Goal: Task Accomplishment & Management: Complete application form

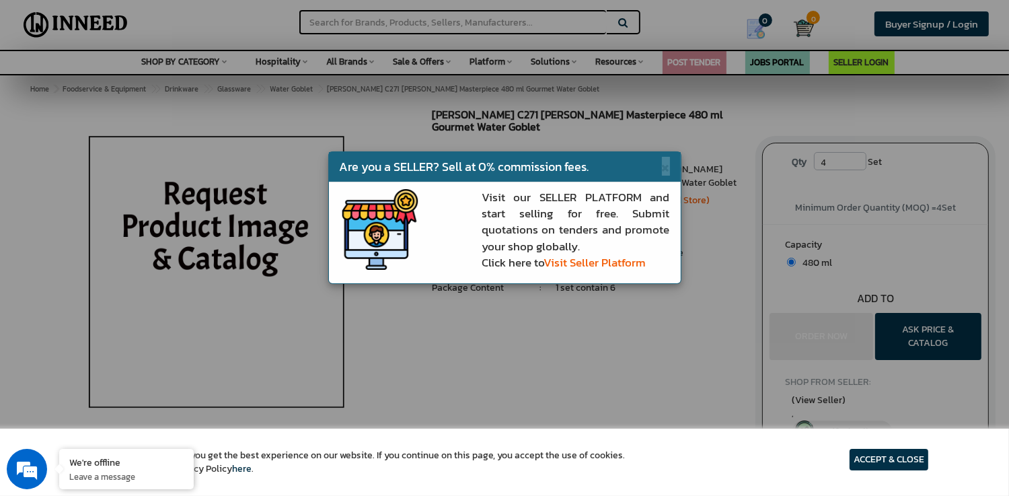
drag, startPoint x: 664, startPoint y: 165, endPoint x: 299, endPoint y: 28, distance: 389.5
click at [664, 165] on span "×" at bounding box center [666, 166] width 8 height 19
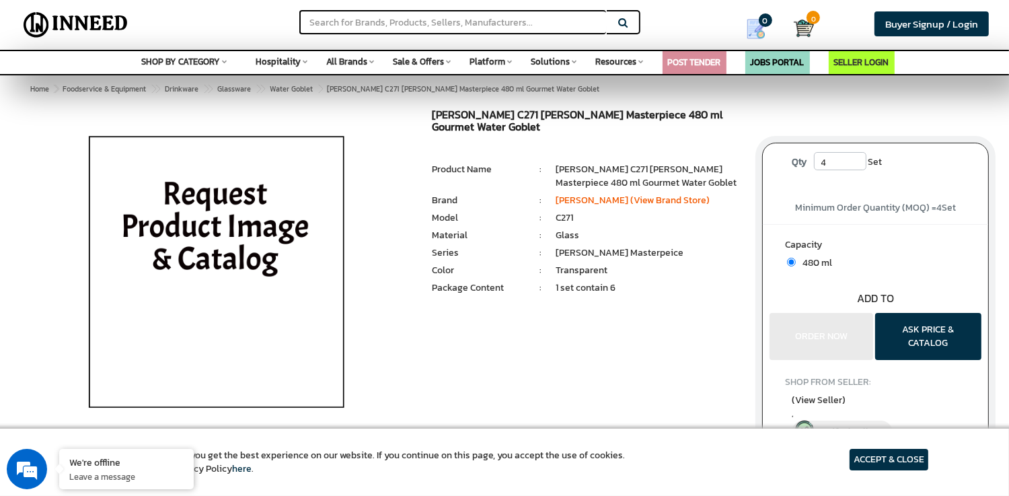
click at [919, 332] on button "ASK PRICE & CATALOG" at bounding box center [928, 336] width 106 height 47
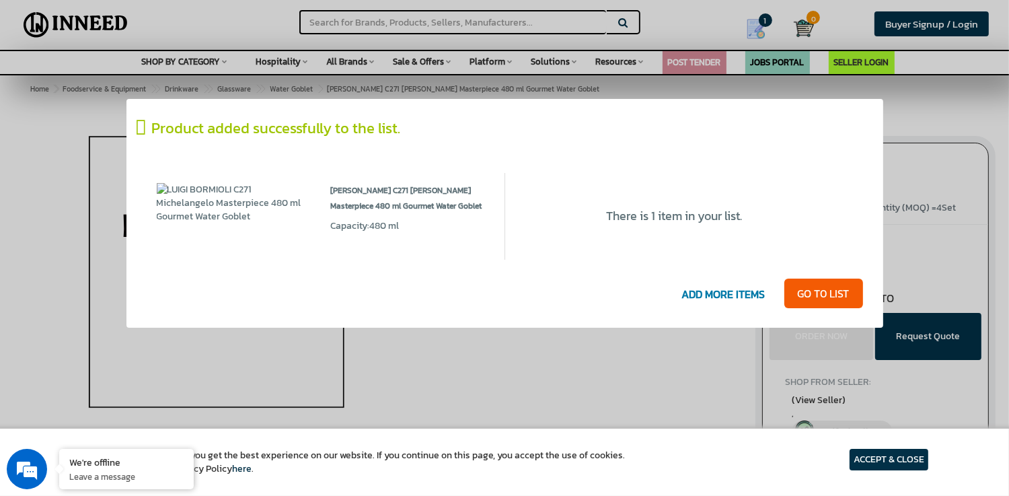
click at [889, 463] on article "ACCEPT & CLOSE" at bounding box center [889, 460] width 79 height 22
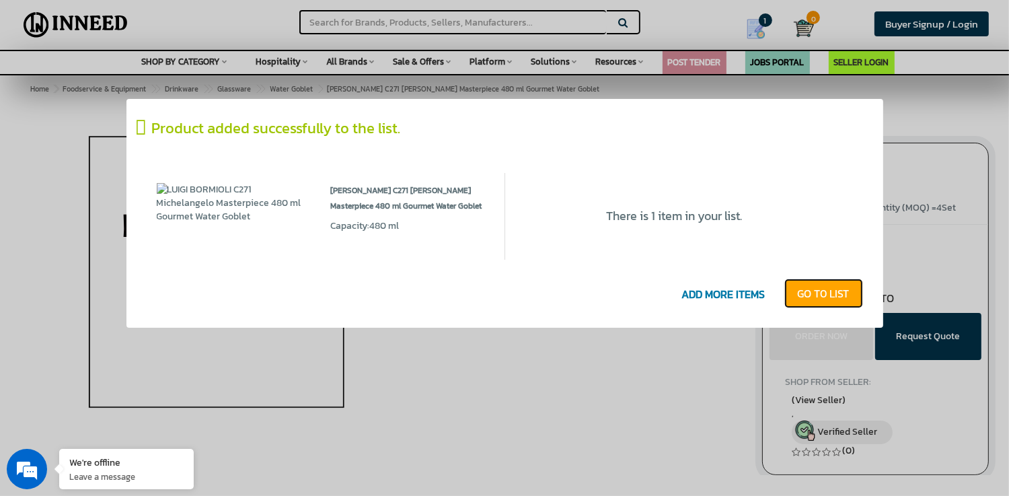
click at [814, 293] on link "GO T0 LIST" at bounding box center [824, 294] width 79 height 30
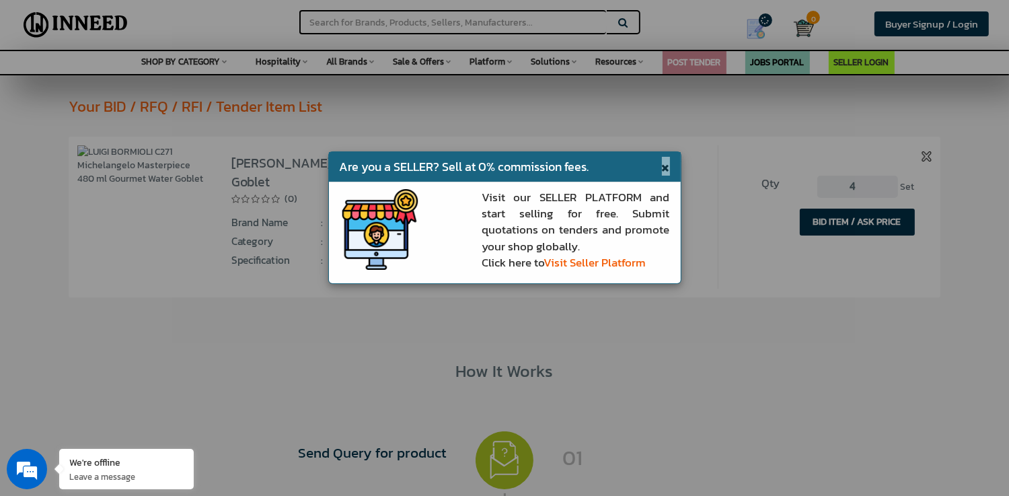
click at [664, 169] on span "×" at bounding box center [666, 166] width 8 height 19
click at [668, 168] on link "LUIGI BORMIOLI C271 Michelangelo Masterpiece 480 ml Gourmet Water Goblet" at bounding box center [456, 172] width 451 height 39
click at [832, 220] on button "BID ITEM / ASK PRICE" at bounding box center [857, 222] width 115 height 27
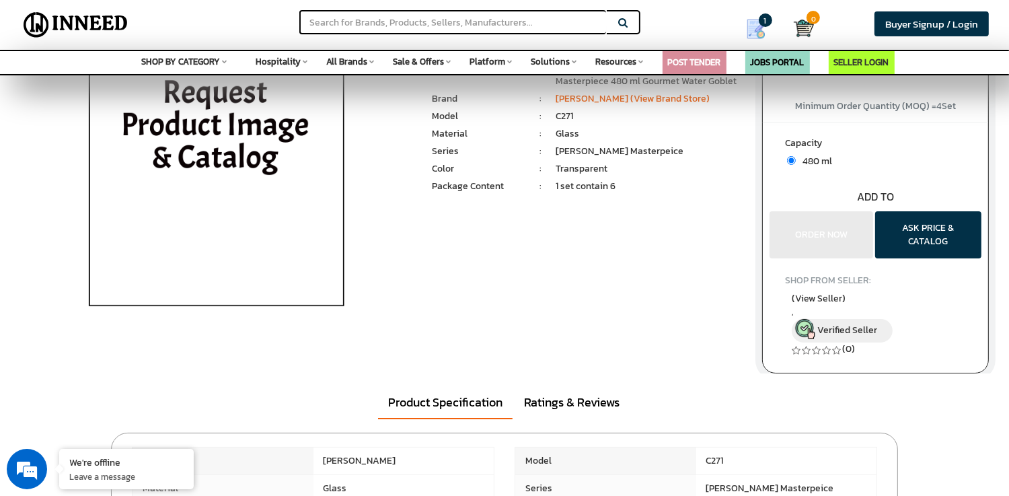
scroll to position [67, 0]
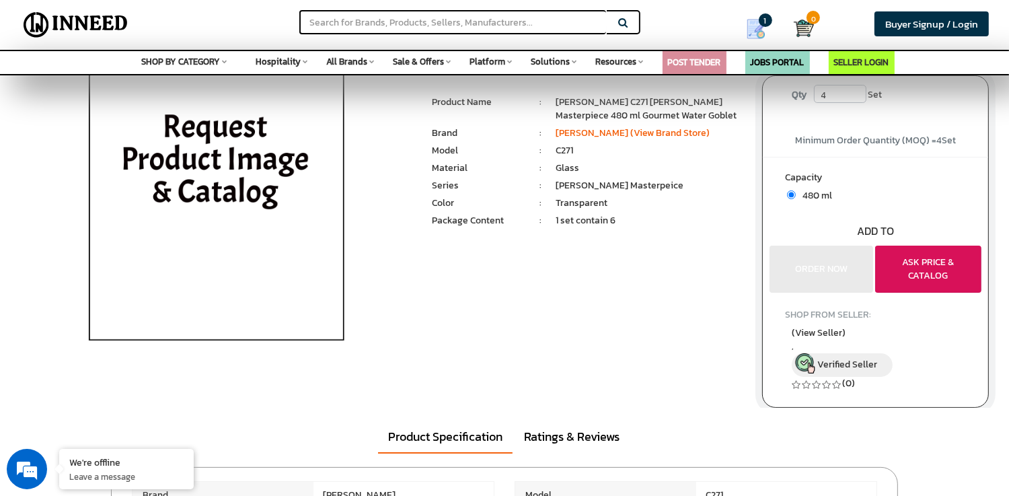
click at [929, 274] on button "ASK PRICE & CATALOG" at bounding box center [928, 269] width 106 height 47
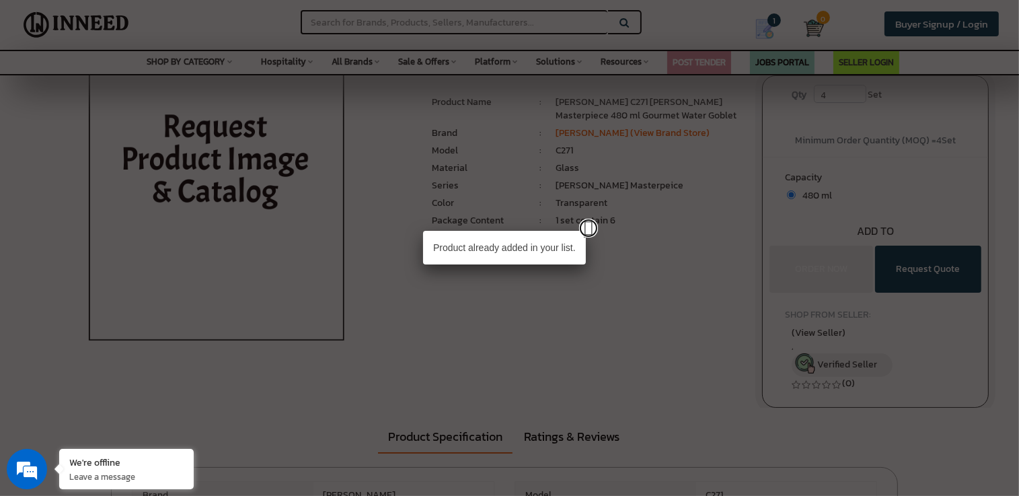
click at [589, 230] on link at bounding box center [588, 228] width 19 height 19
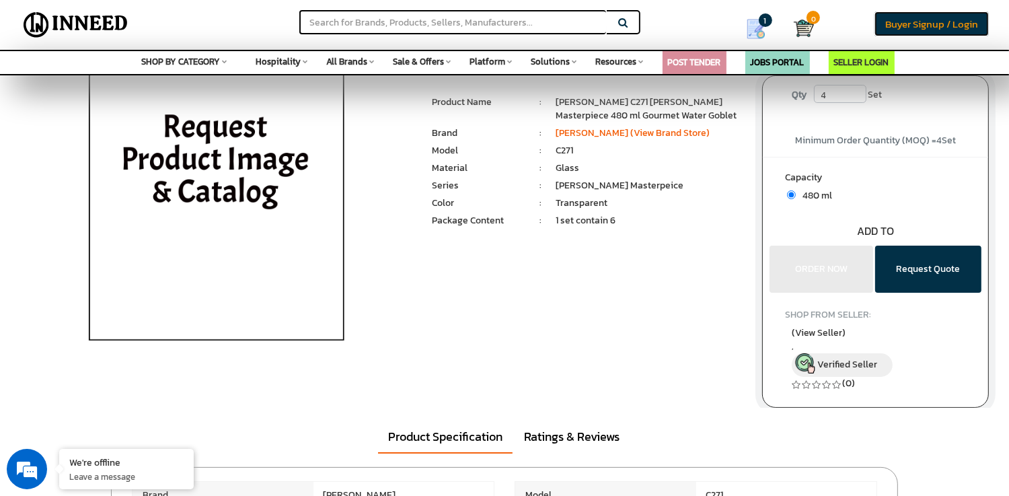
click at [926, 23] on span "Buyer Signup / Login" at bounding box center [932, 23] width 93 height 15
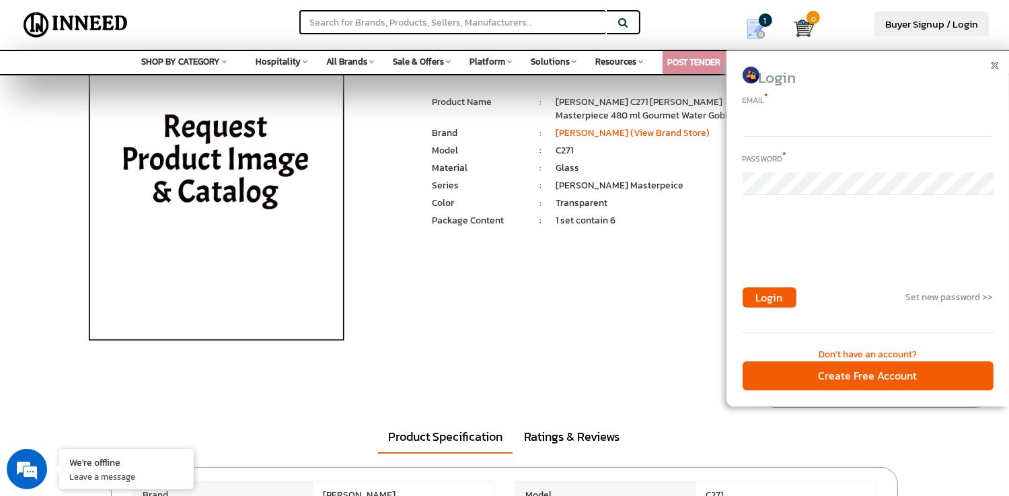
click at [759, 129] on input "email" at bounding box center [868, 125] width 251 height 23
type input "geoff.canning@gmail.com"
click at [928, 26] on span "Buyer Signup / Login" at bounding box center [932, 23] width 93 height 15
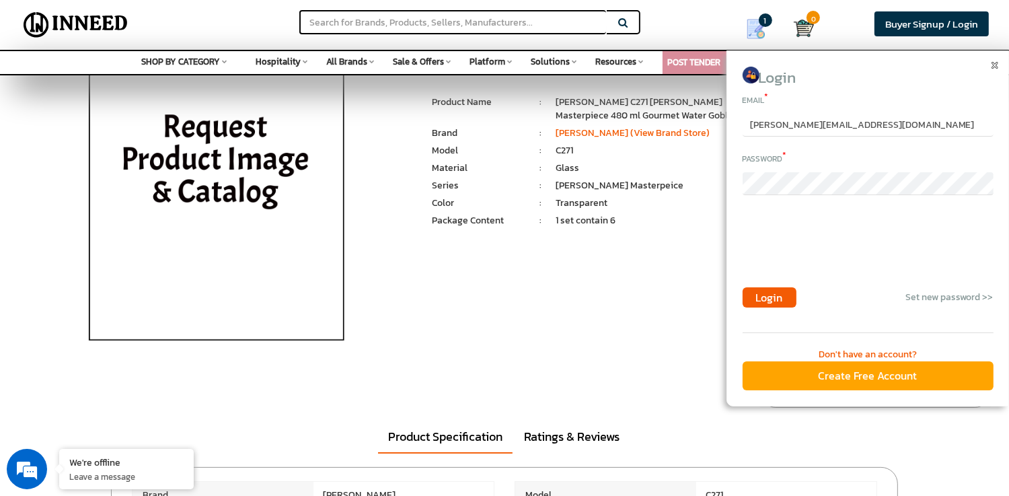
click at [837, 373] on div "Create Free Account" at bounding box center [868, 375] width 251 height 29
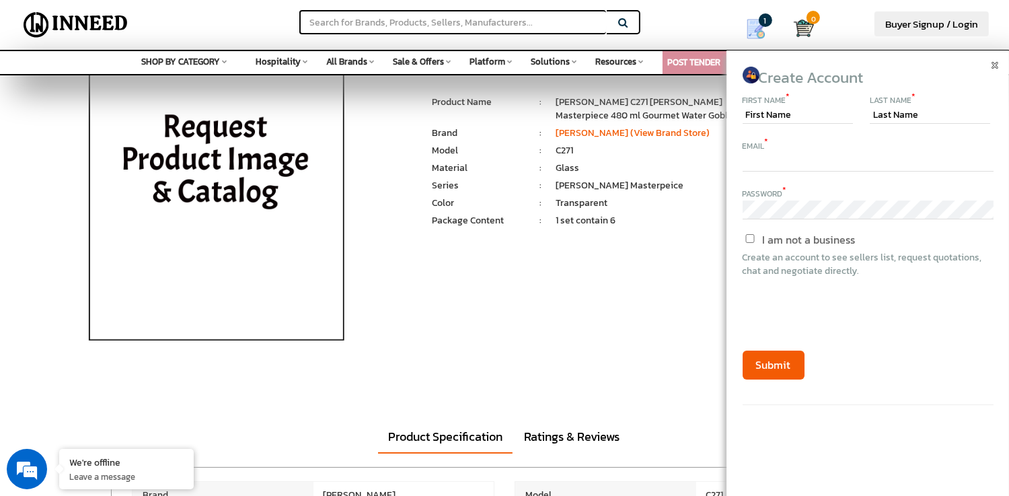
click at [754, 163] on input "text" at bounding box center [868, 162] width 251 height 19
type input "[PERSON_NAME][EMAIL_ADDRESS][DOMAIN_NAME]"
type input "[PERSON_NAME]"
type input "Canning"
click at [749, 240] on input "I am not a business" at bounding box center [750, 238] width 113 height 9
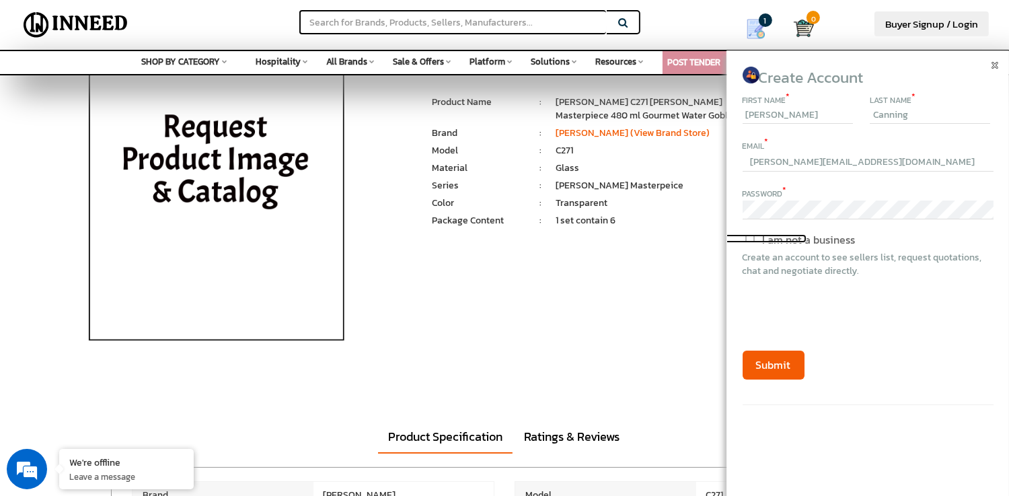
checkbox input "true"
click at [766, 363] on button "Submit" at bounding box center [774, 365] width 62 height 29
click at [769, 365] on div "Submit" at bounding box center [868, 338] width 251 height 81
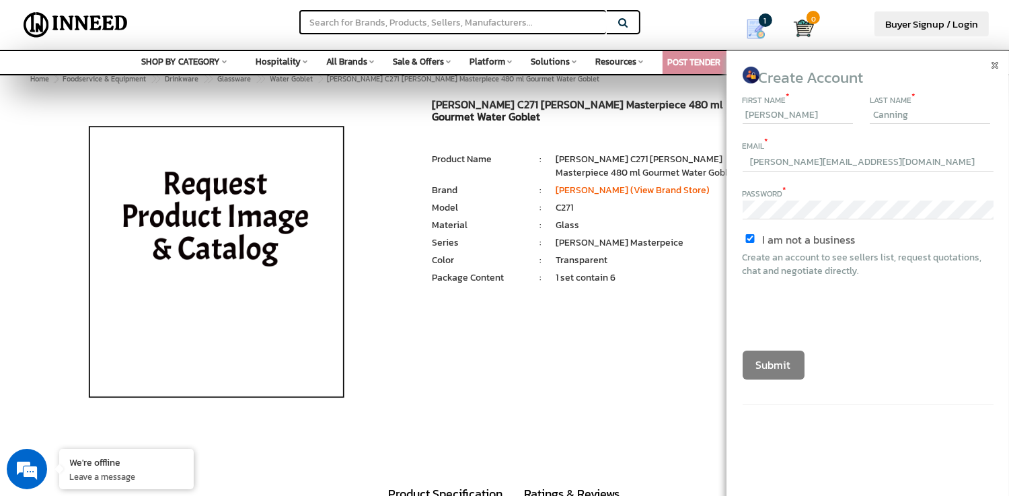
scroll to position [0, 0]
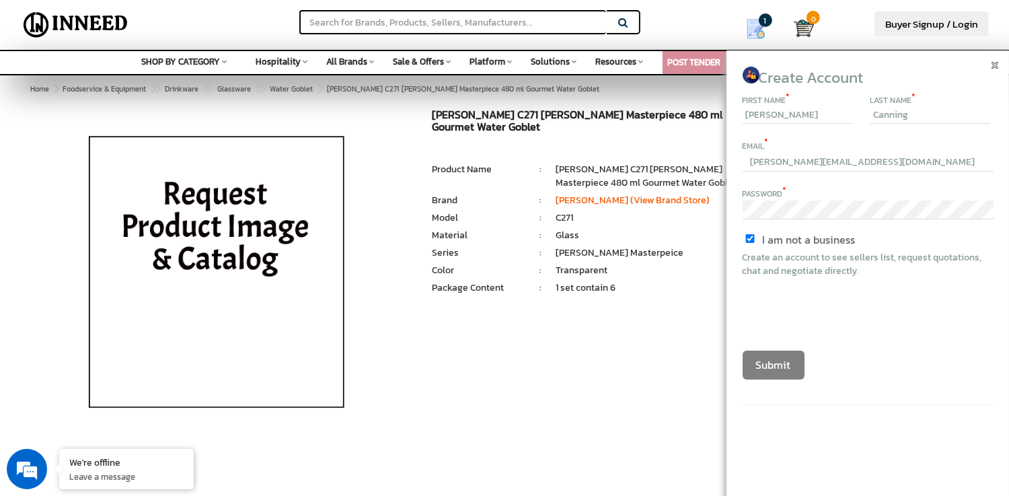
click at [993, 63] on img at bounding box center [995, 65] width 7 height 7
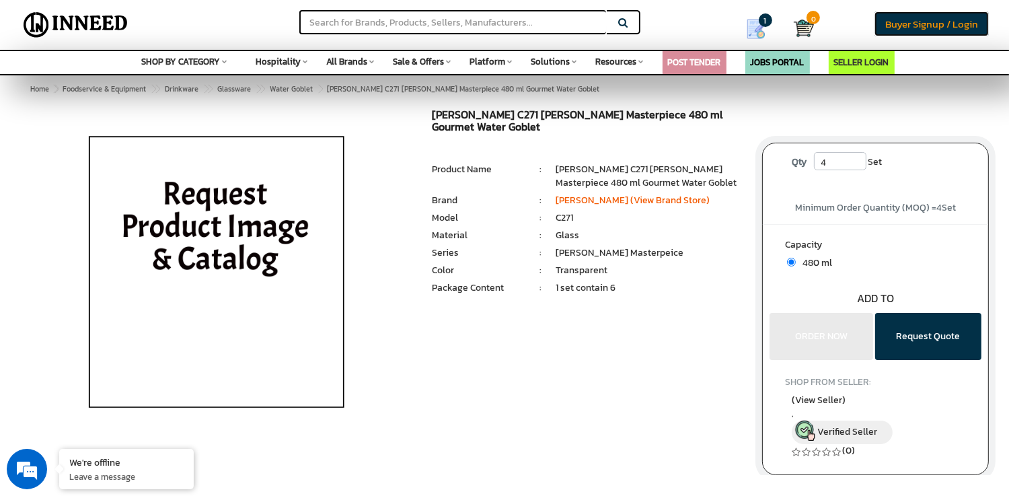
click at [962, 26] on span "Buyer Signup / Login" at bounding box center [932, 23] width 93 height 15
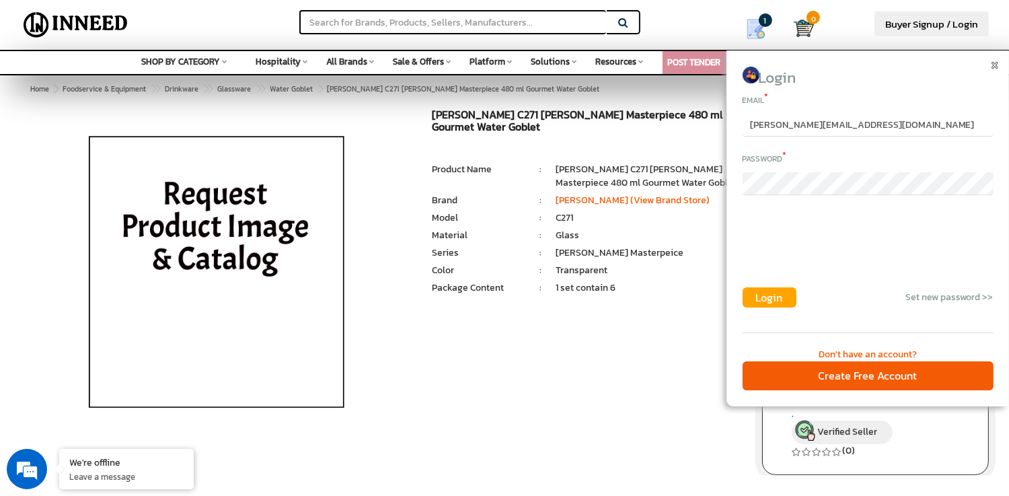
click at [769, 297] on span "Login" at bounding box center [769, 297] width 27 height 16
click at [768, 298] on span "Login" at bounding box center [769, 297] width 27 height 16
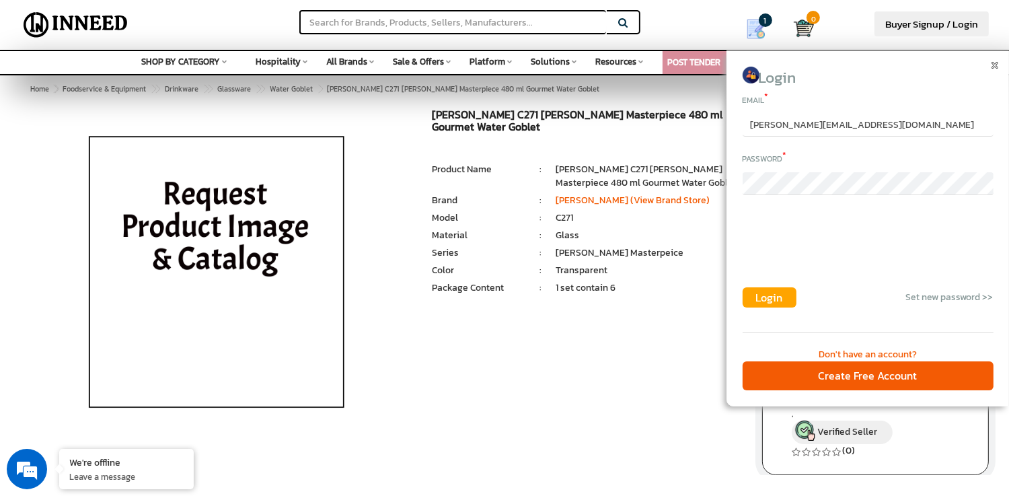
click at [768, 298] on span "Login" at bounding box center [769, 297] width 27 height 16
click at [995, 65] on img at bounding box center [995, 65] width 7 height 7
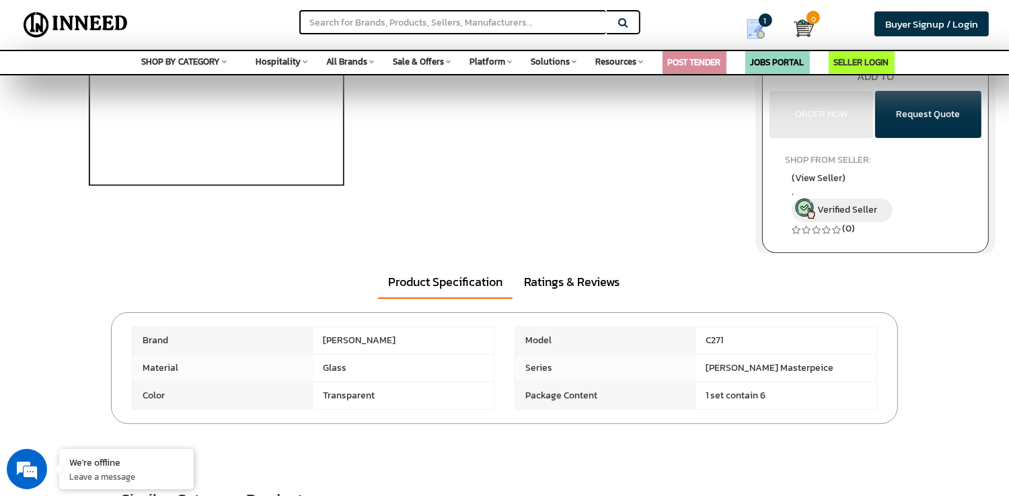
scroll to position [336, 0]
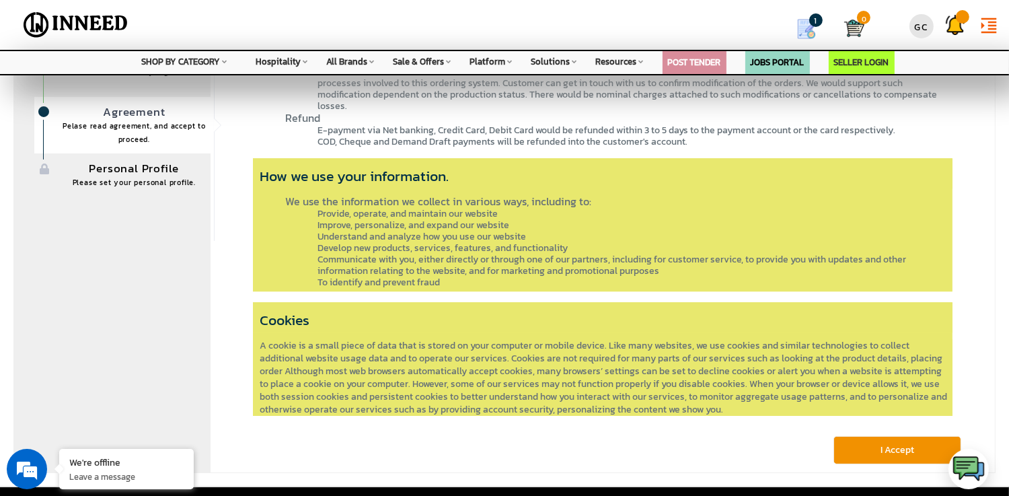
scroll to position [3466, 0]
click at [892, 447] on button "I Accept" at bounding box center [898, 450] width 128 height 28
click at [888, 449] on button "I Accept" at bounding box center [898, 450] width 128 height 28
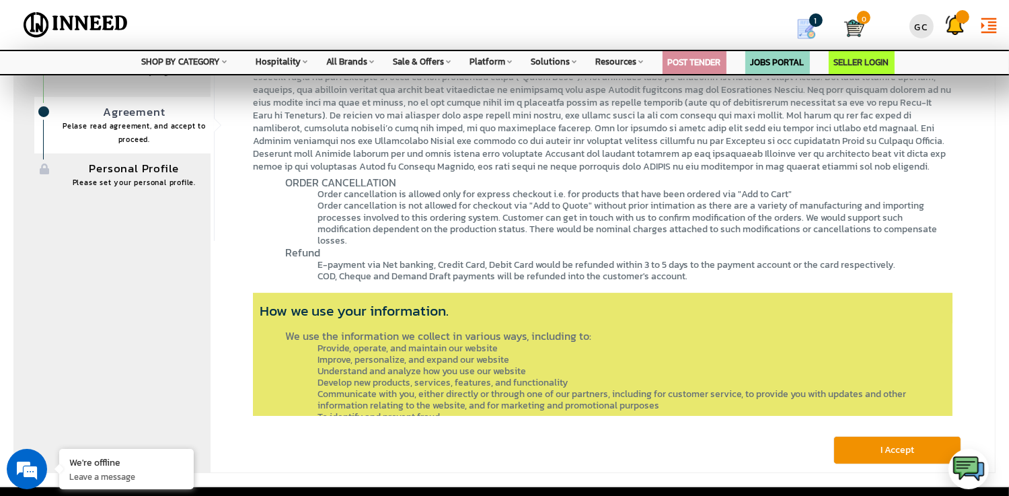
scroll to position [3466, 0]
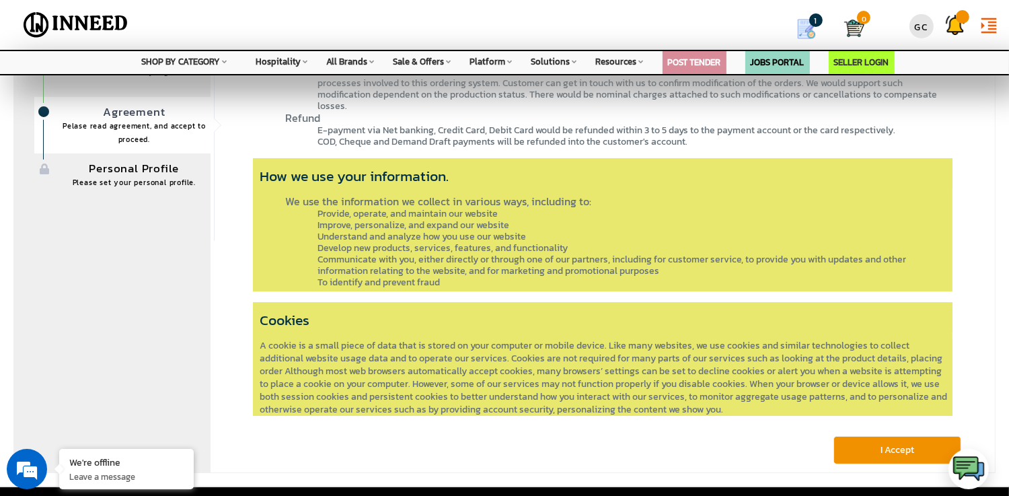
click at [891, 448] on button "I Accept" at bounding box center [898, 450] width 128 height 28
click at [894, 450] on button "I Accept" at bounding box center [898, 450] width 128 height 28
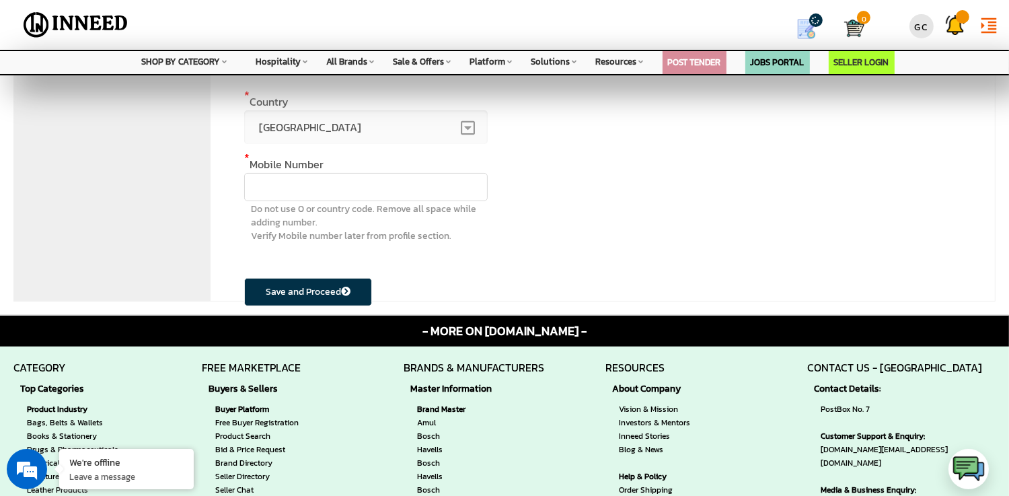
click at [463, 125] on span at bounding box center [467, 128] width 13 height 34
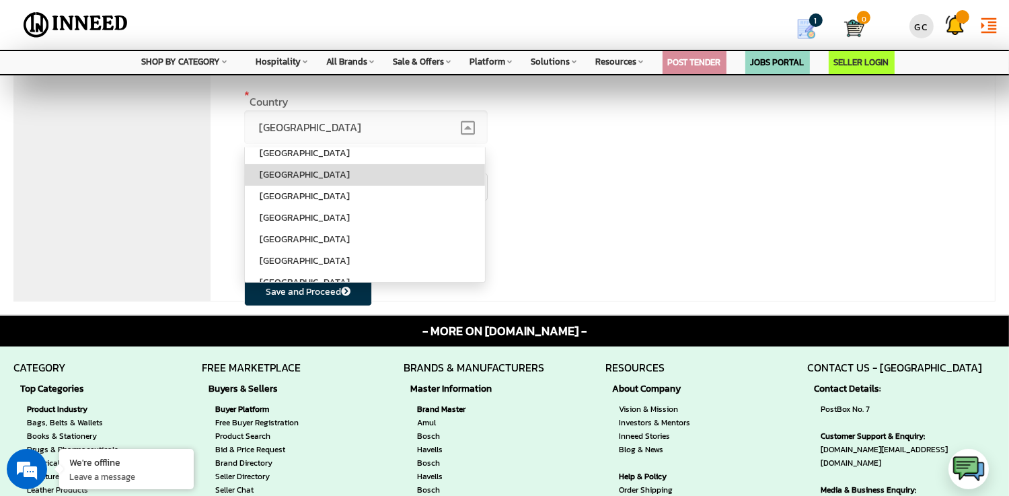
scroll to position [274, 0]
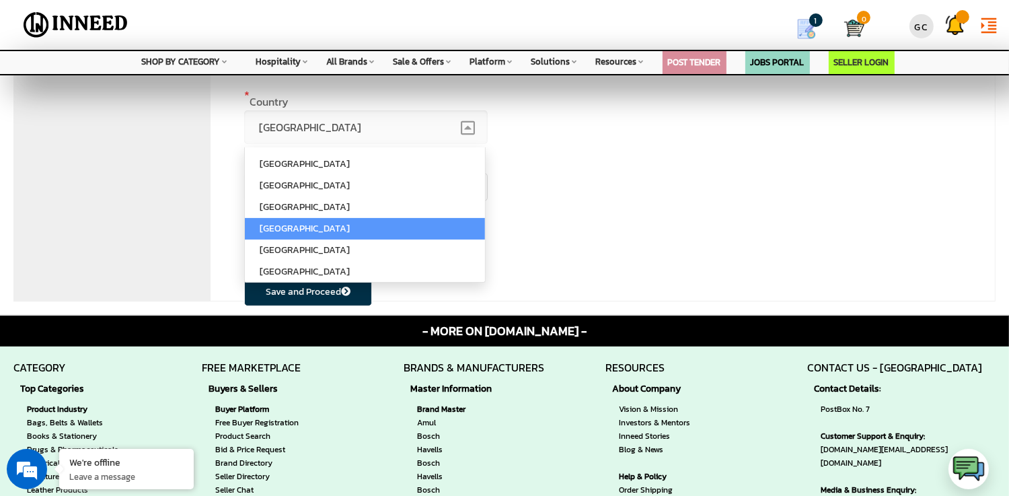
select select "249"
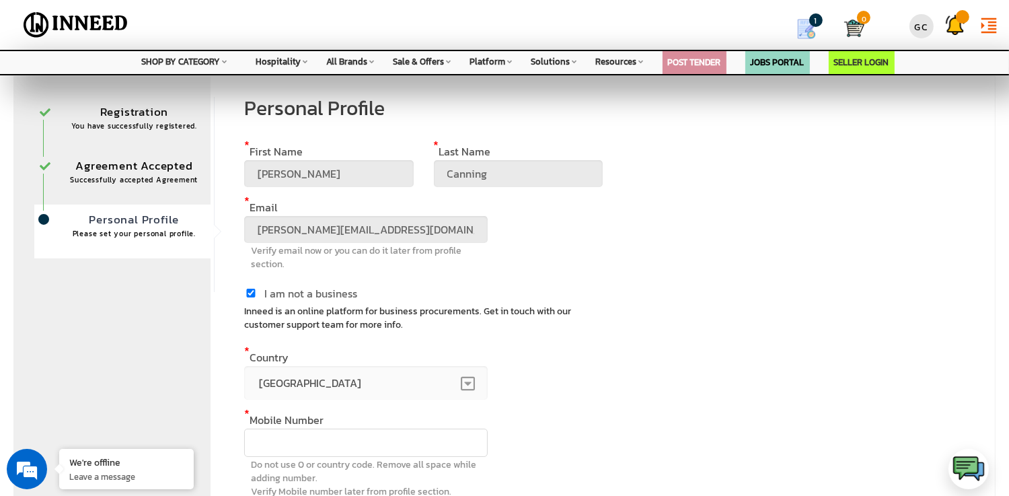
scroll to position [0, 0]
